Goal: Find specific page/section: Find specific page/section

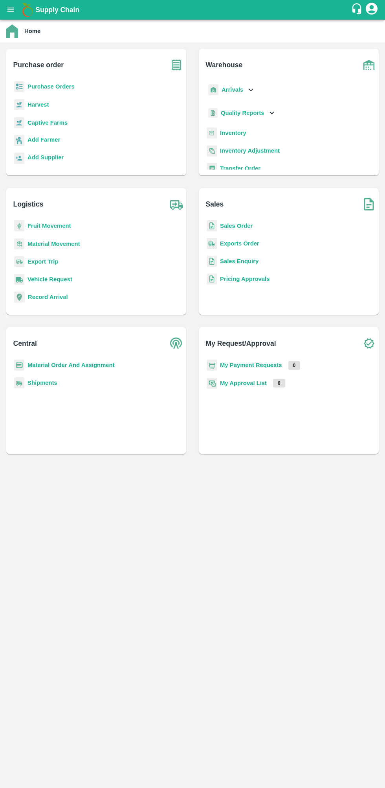
click at [37, 86] on b "Purchase Orders" at bounding box center [51, 86] width 47 height 6
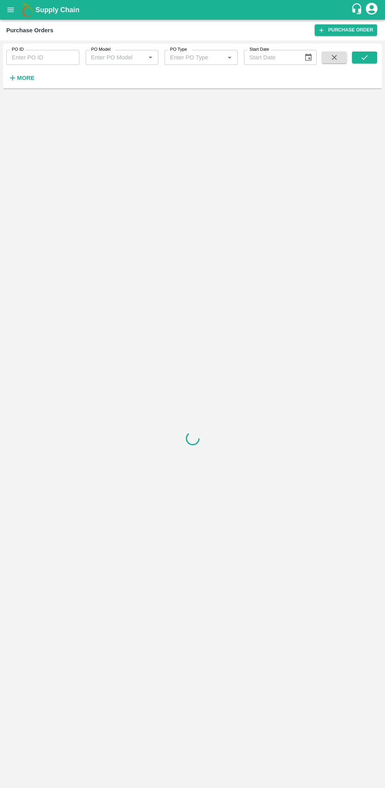
click at [13, 82] on icon "button" at bounding box center [12, 78] width 9 height 9
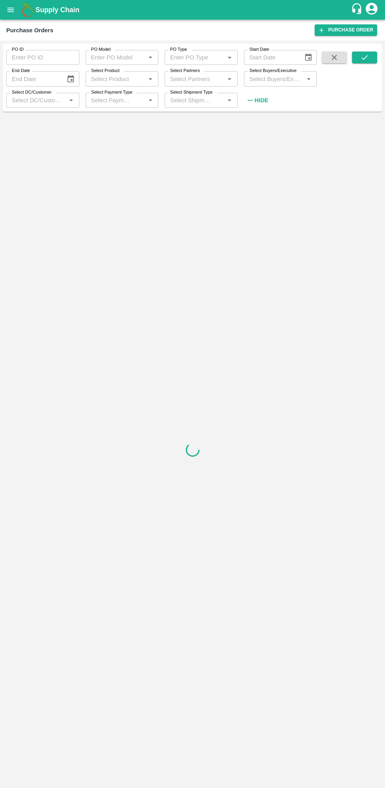
click at [266, 80] on input "Select Buyers/Executive" at bounding box center [274, 79] width 55 height 10
type input "lava"
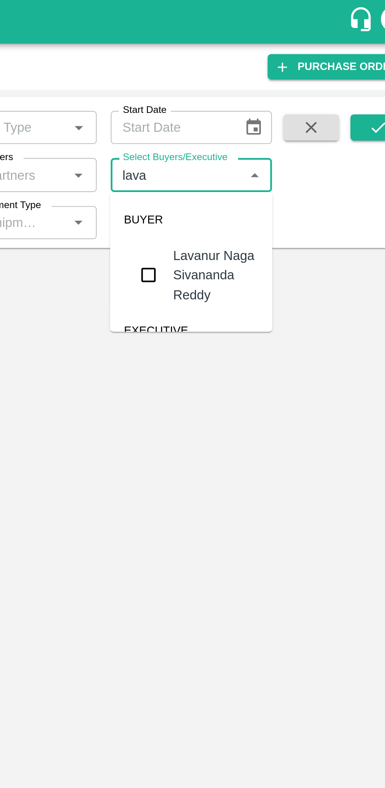
click at [263, 119] on input "checkbox" at bounding box center [261, 124] width 16 height 16
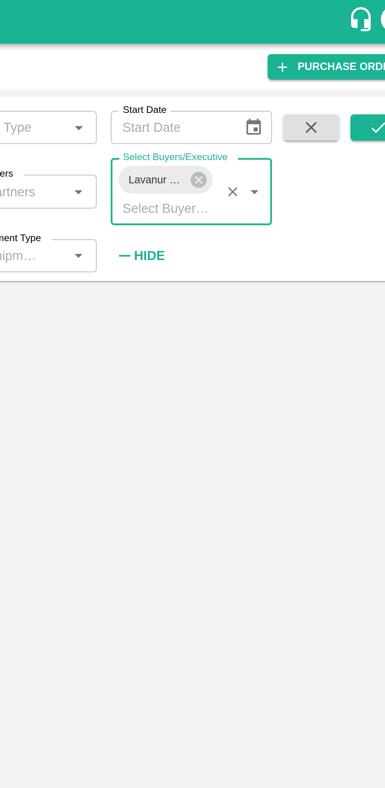
click at [365, 57] on icon "submit" at bounding box center [365, 57] width 9 height 9
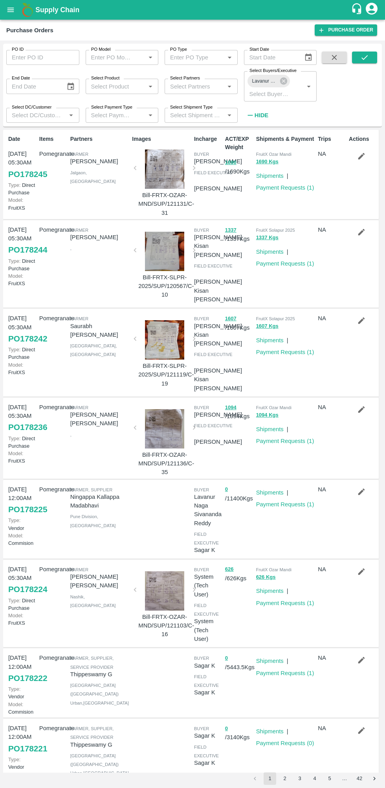
click at [355, 56] on button "submit" at bounding box center [364, 58] width 25 height 12
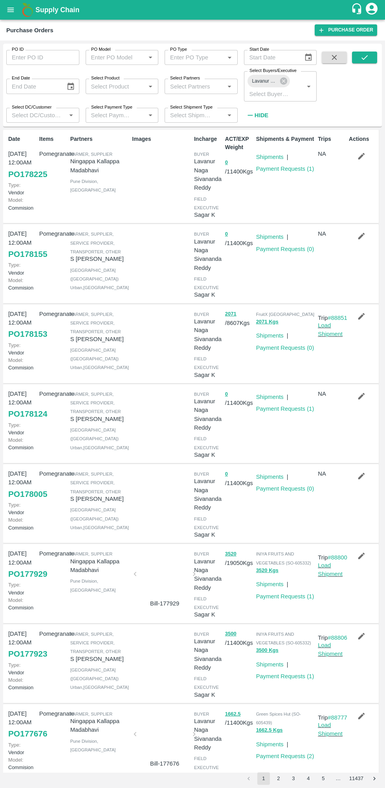
click at [272, 461] on div "Shipments | Payment Requests ( 1 )" at bounding box center [284, 423] width 62 height 75
click at [357, 400] on icon "button" at bounding box center [361, 396] width 9 height 9
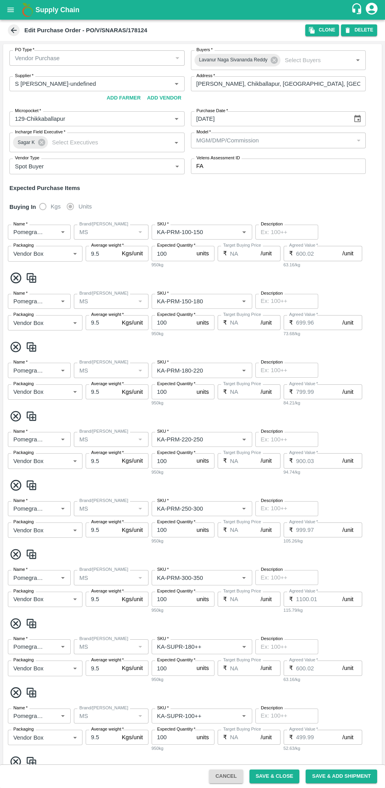
click at [10, 30] on icon at bounding box center [13, 30] width 9 height 9
